Goal: Information Seeking & Learning: Learn about a topic

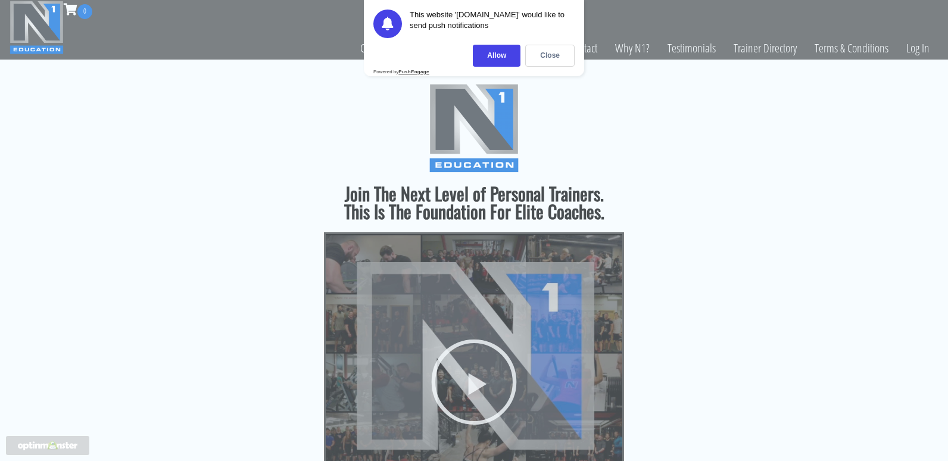
click at [575, 116] on div "Welcome to N1! For being a first-time student, we'll send you a 20% discount co…" at bounding box center [474, 230] width 948 height 461
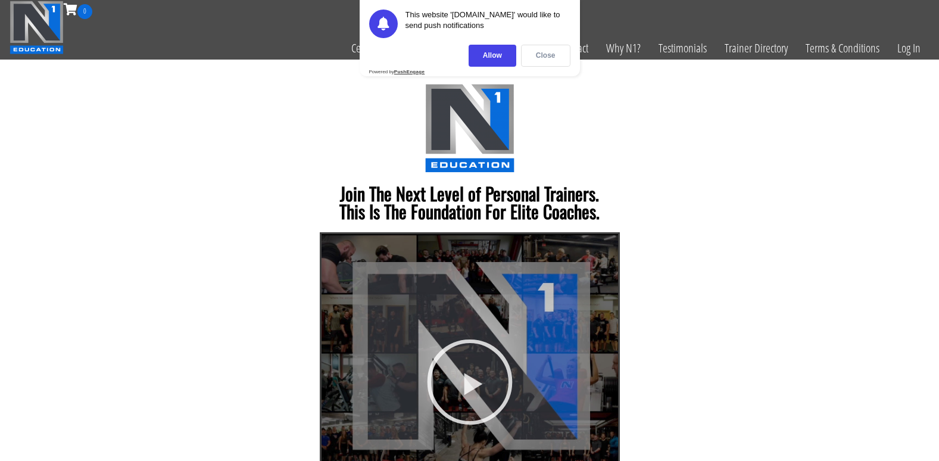
click at [530, 49] on div "Close" at bounding box center [545, 56] width 49 height 22
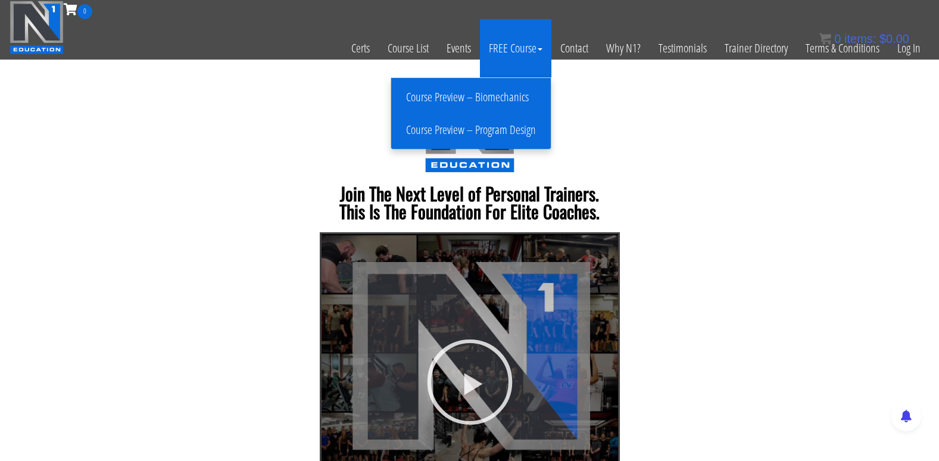
click at [491, 100] on link "Course Preview – Biomechanics" at bounding box center [471, 97] width 154 height 21
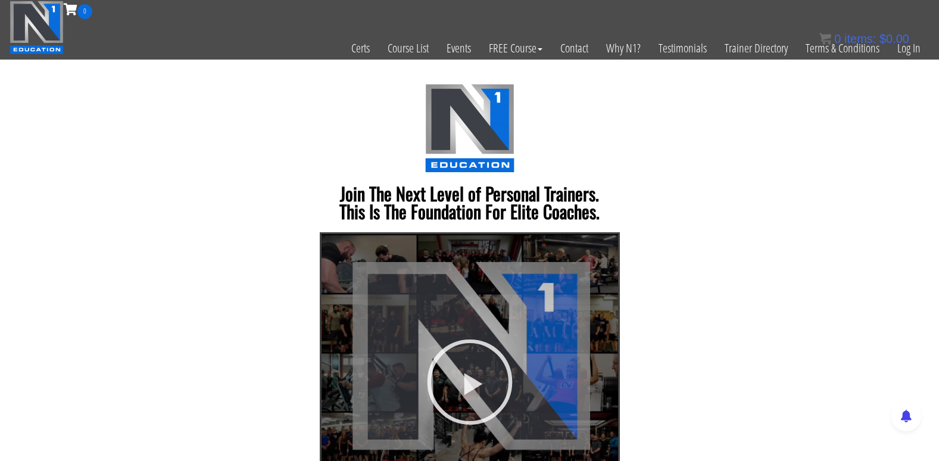
click at [717, 141] on div at bounding box center [469, 127] width 667 height 89
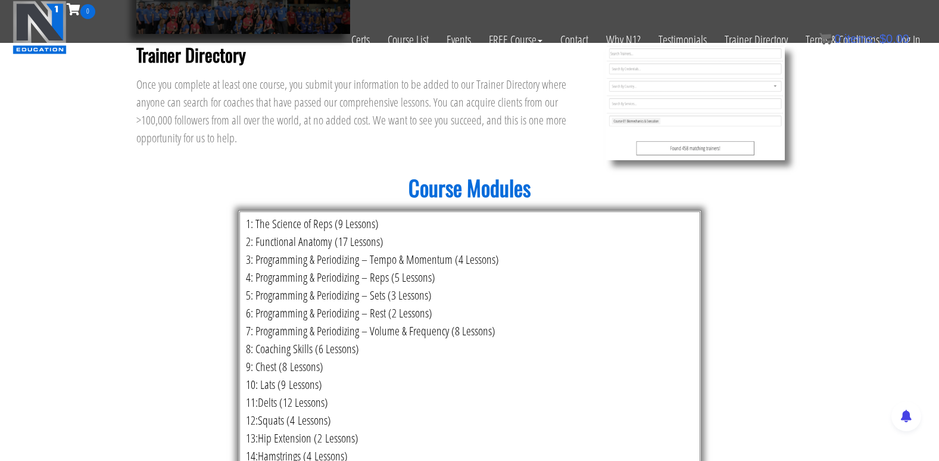
scroll to position [2337, 0]
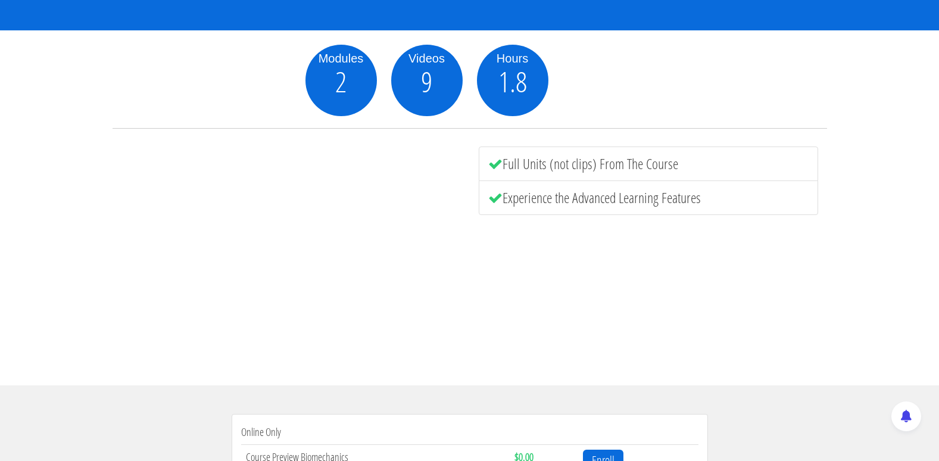
scroll to position [14, 0]
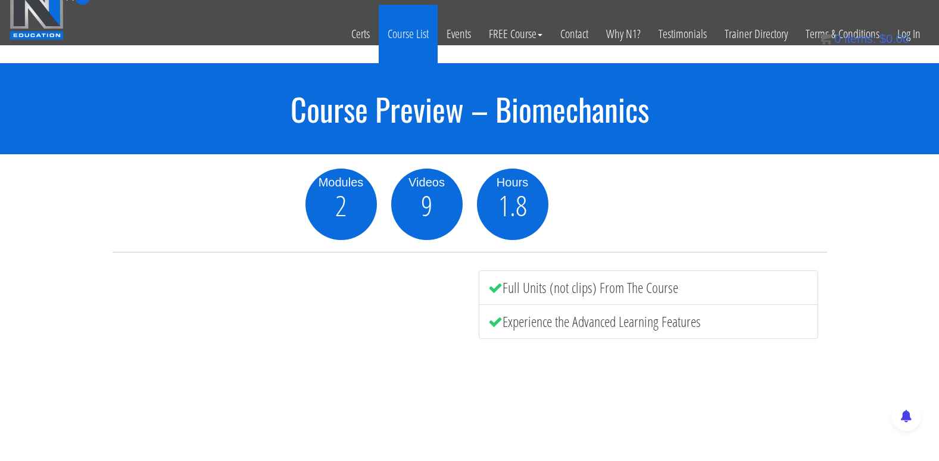
click at [423, 52] on link "Course List" at bounding box center [408, 34] width 59 height 58
click at [418, 41] on link "Course List" at bounding box center [408, 34] width 59 height 58
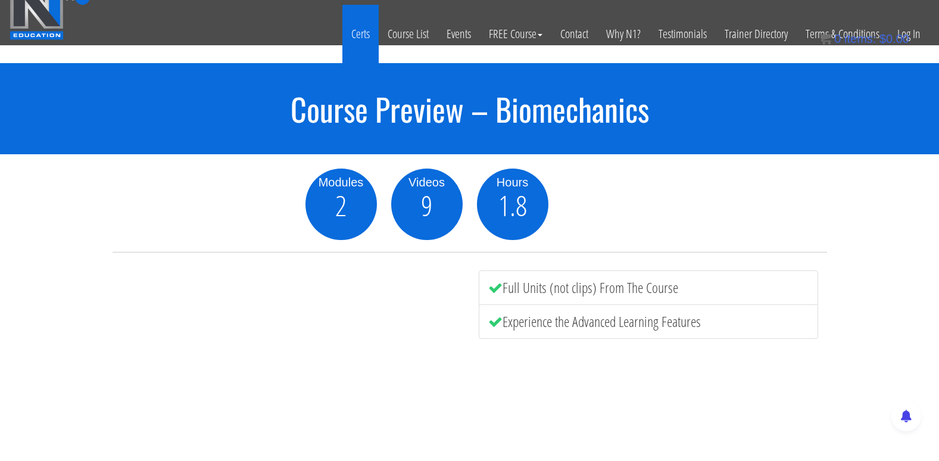
click at [352, 39] on link "Certs" at bounding box center [361, 34] width 36 height 58
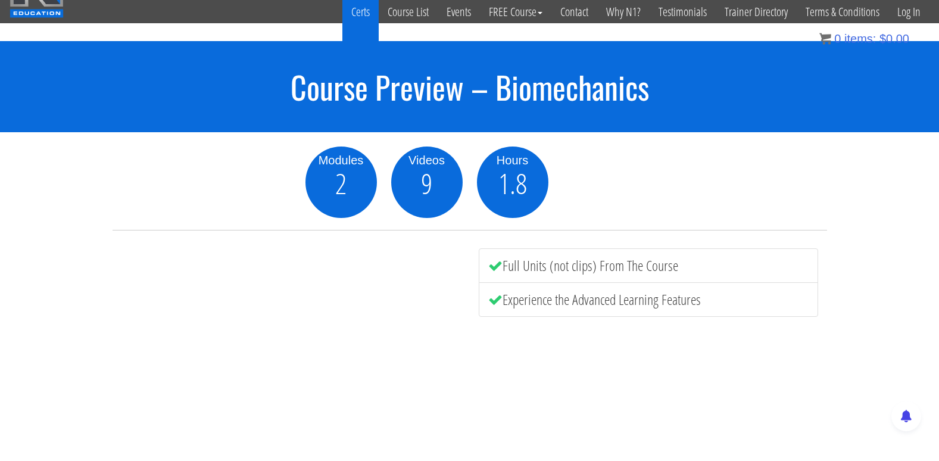
scroll to position [38, 0]
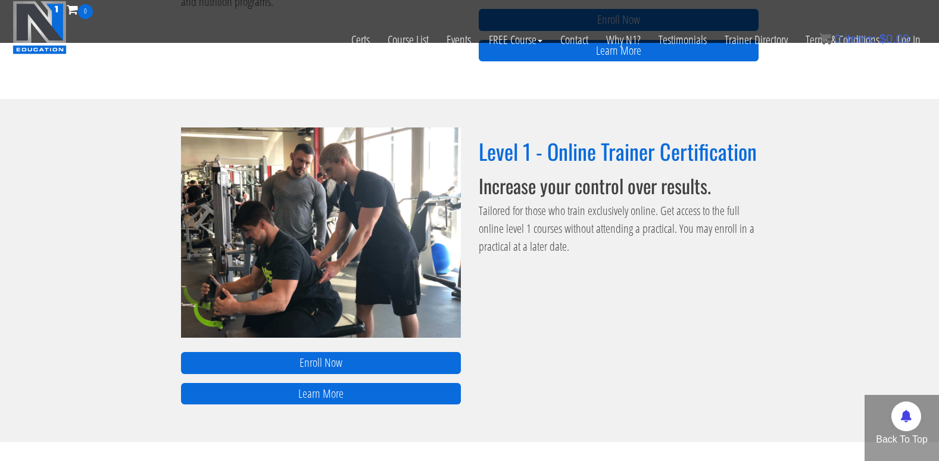
scroll to position [757, 0]
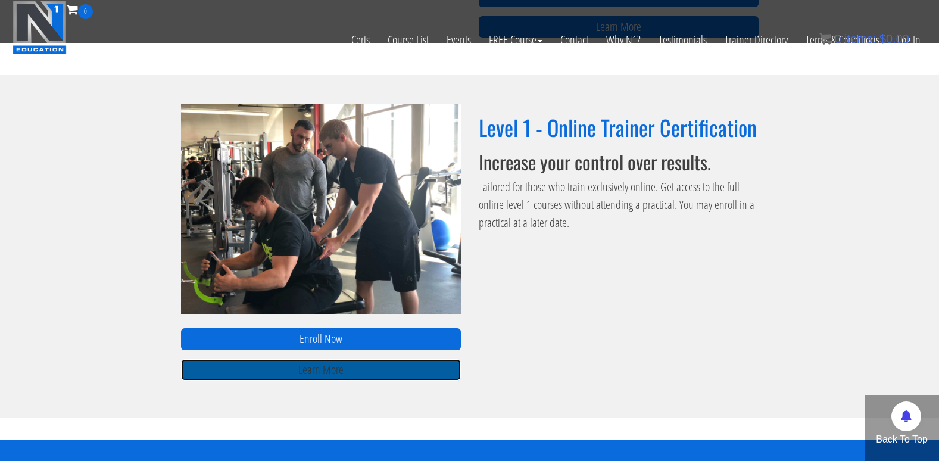
click at [204, 370] on link "Learn More" at bounding box center [321, 370] width 280 height 22
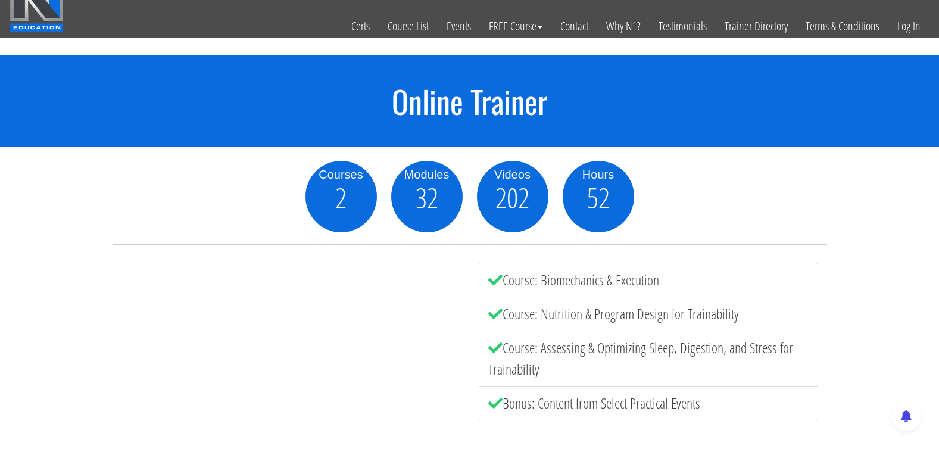
scroll to position [24, 0]
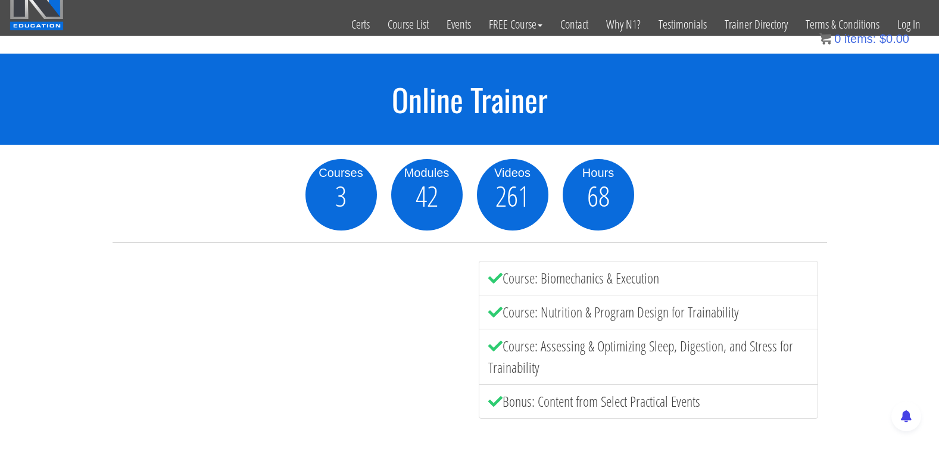
click at [8, 276] on div "Courses 3 Modules 42 Videos 261 Hours 68 Course: Biomechanics & Execution Cours…" at bounding box center [469, 322] width 939 height 355
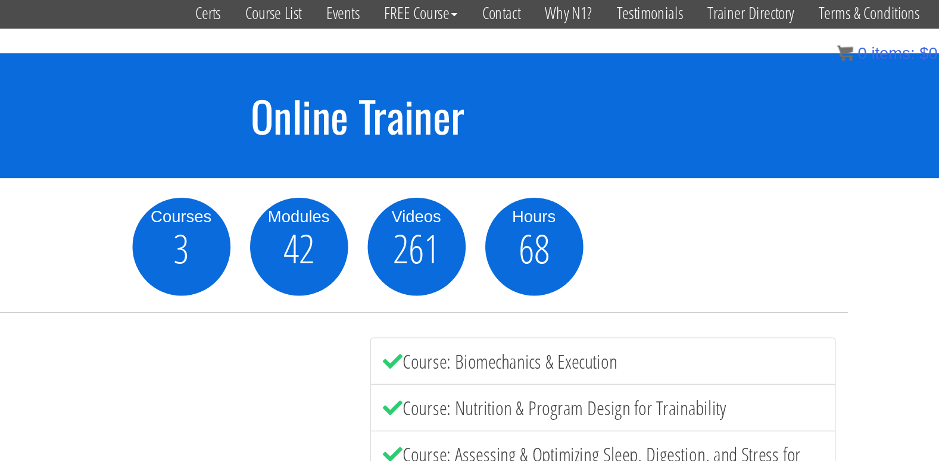
scroll to position [0, 0]
